Goal: Task Accomplishment & Management: Use online tool/utility

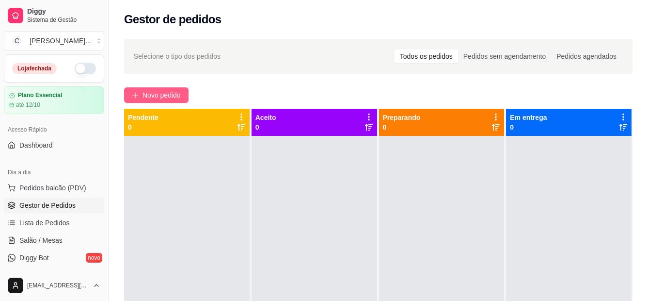
click at [151, 94] on span "Novo pedido" at bounding box center [162, 95] width 38 height 11
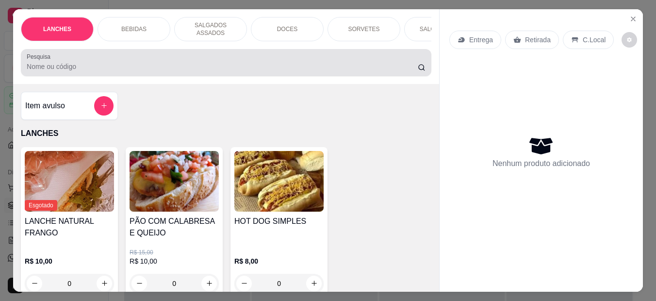
drag, startPoint x: 106, startPoint y: 57, endPoint x: 111, endPoint y: 56, distance: 4.9
click at [106, 57] on div at bounding box center [226, 62] width 399 height 19
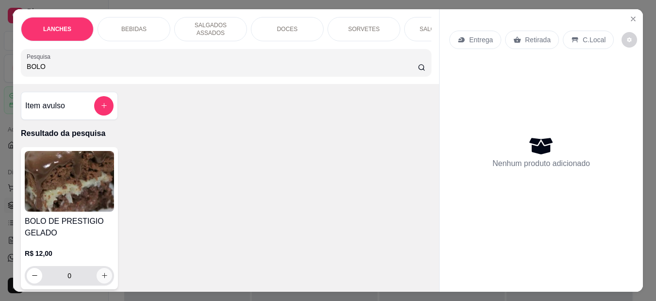
type input "BOLO"
click at [104, 272] on icon "increase-product-quantity" at bounding box center [104, 275] width 7 height 7
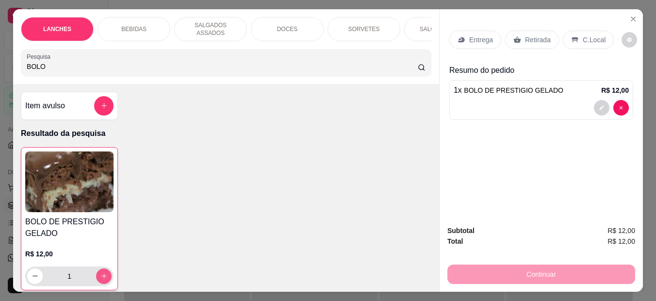
type input "1"
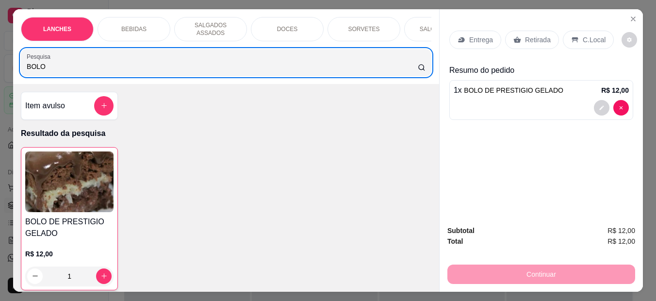
drag, startPoint x: 40, startPoint y: 56, endPoint x: -2, endPoint y: 61, distance: 42.5
click at [0, 61] on html "Diggy Sistema de Gestão C Cantina Giuli ... Loja fechada Plano Essencial até 12…" at bounding box center [328, 150] width 656 height 301
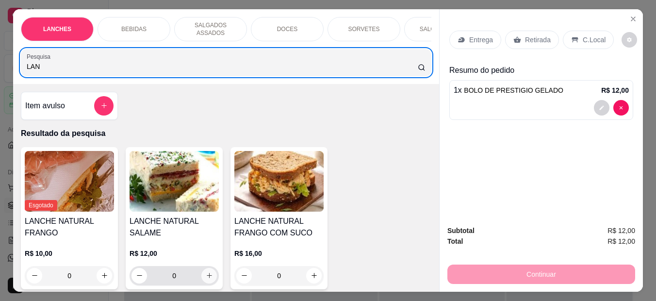
type input "LAN"
click at [210, 272] on button "increase-product-quantity" at bounding box center [209, 276] width 16 height 16
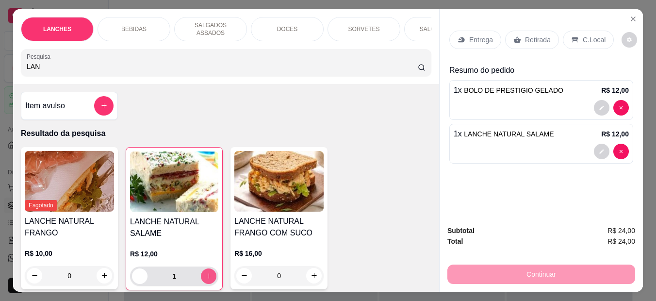
type input "1"
drag, startPoint x: 581, startPoint y: 33, endPoint x: 482, endPoint y: 81, distance: 110.2
click at [582, 35] on p "C.Local" at bounding box center [593, 40] width 23 height 10
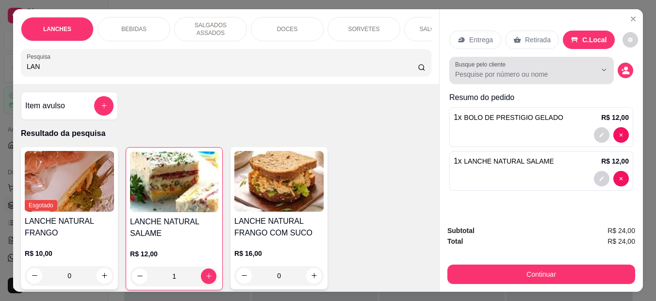
click at [486, 69] on input "Busque pelo cliente" at bounding box center [518, 74] width 126 height 10
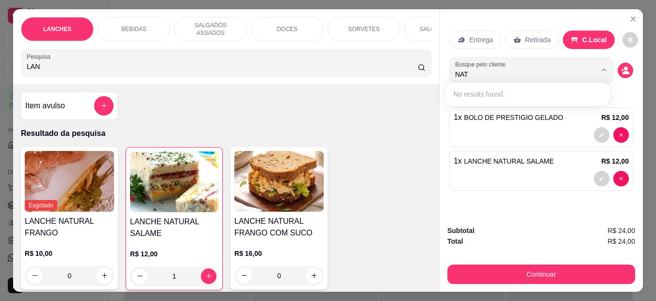
type input "NATA"
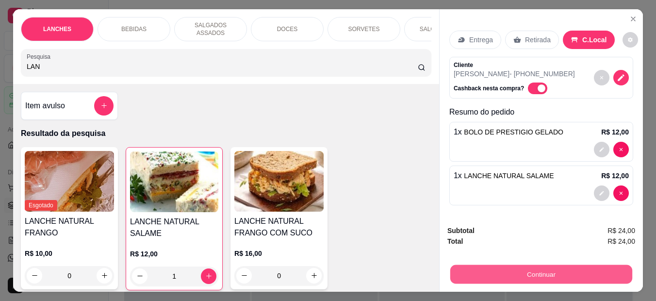
click at [506, 270] on button "Continuar" at bounding box center [541, 274] width 182 height 19
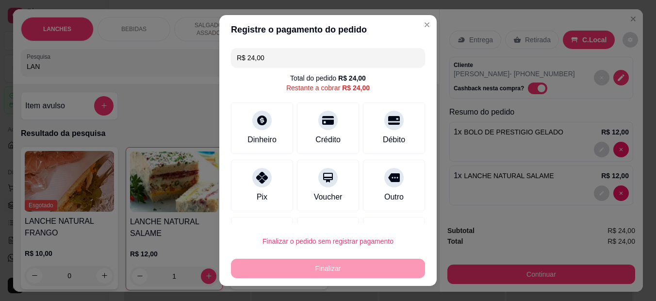
scroll to position [48, 0]
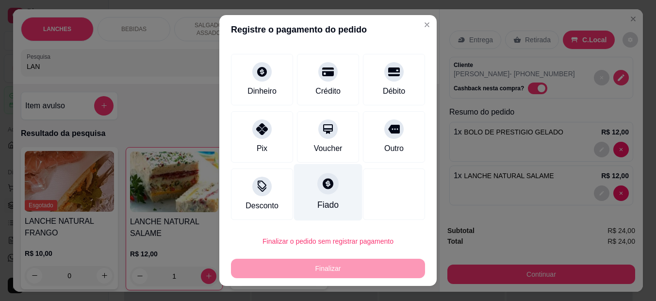
click at [317, 202] on div "Fiado" at bounding box center [327, 204] width 21 height 13
type input "R$ 0,00"
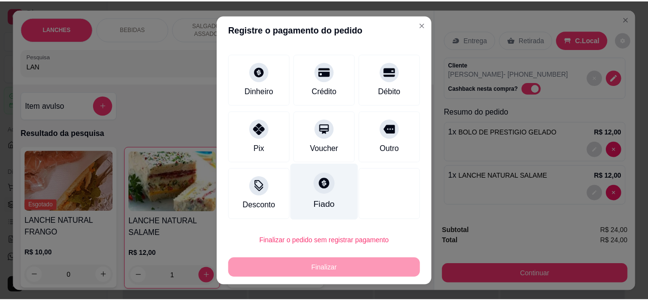
scroll to position [39, 0]
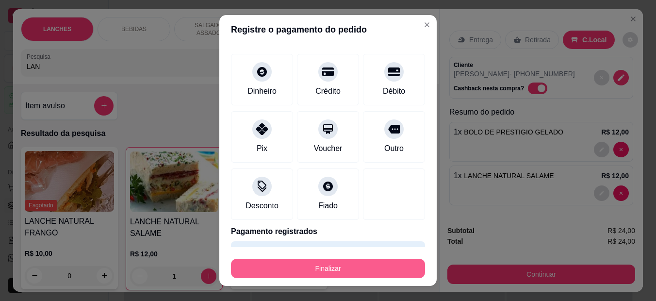
click at [318, 271] on button "Finalizar" at bounding box center [328, 267] width 194 height 19
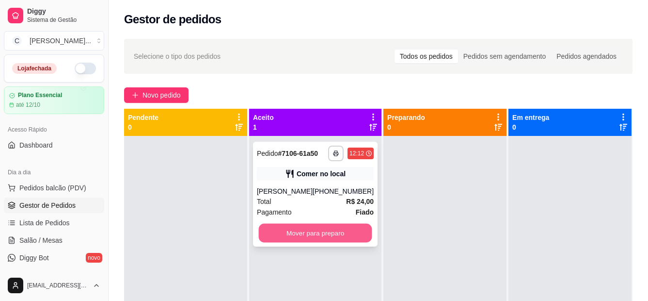
click at [348, 230] on button "Mover para preparo" at bounding box center [315, 233] width 113 height 19
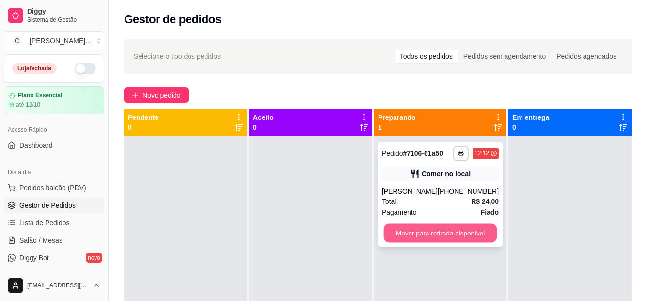
click at [429, 233] on button "Mover para retirada disponível" at bounding box center [440, 233] width 113 height 19
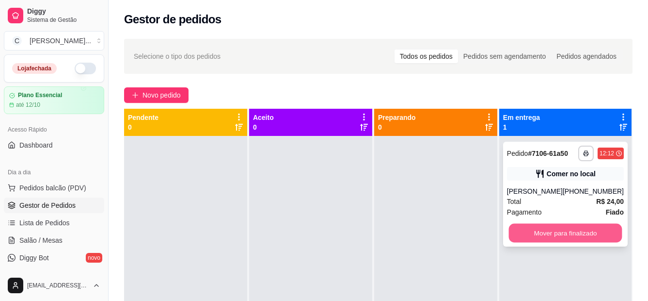
click at [592, 230] on button "Mover para finalizado" at bounding box center [565, 233] width 113 height 19
